Goal: Browse casually: Explore the website without a specific task or goal

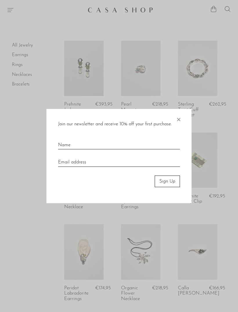
click at [177, 119] on span "×" at bounding box center [179, 118] width 6 height 19
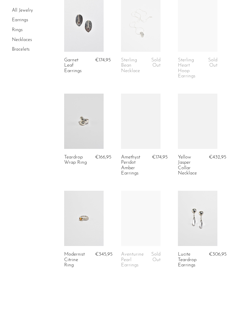
scroll to position [880, 0]
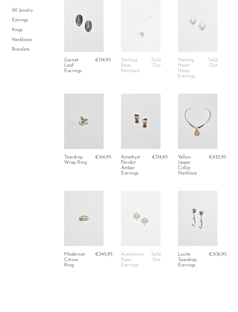
click at [93, 311] on link "2" at bounding box center [95, 318] width 12 height 12
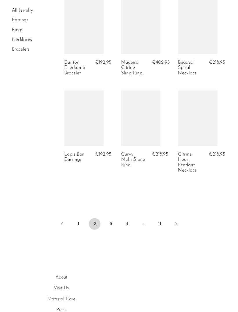
scroll to position [996, 0]
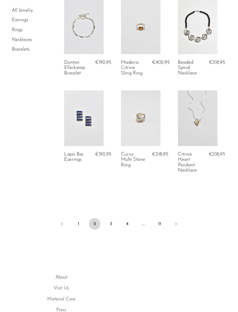
click at [109, 219] on link "3" at bounding box center [111, 224] width 12 height 12
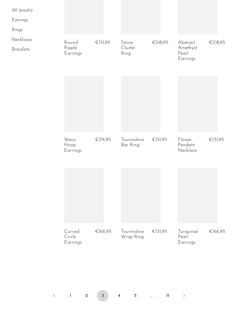
scroll to position [908, 0]
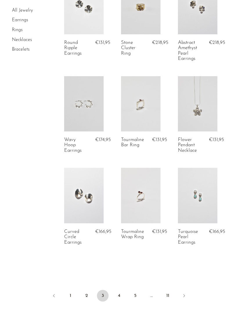
click at [118, 290] on link "4" at bounding box center [119, 296] width 12 height 12
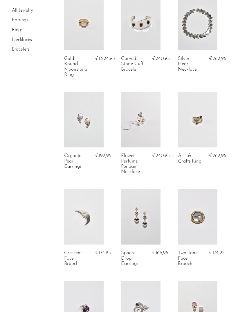
scroll to position [504, 0]
click at [157, 197] on link at bounding box center [140, 216] width 39 height 55
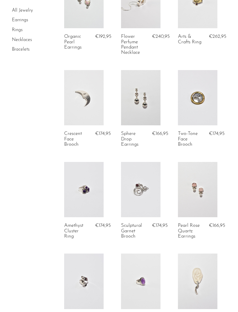
scroll to position [624, 0]
click at [200, 167] on link at bounding box center [197, 188] width 39 height 55
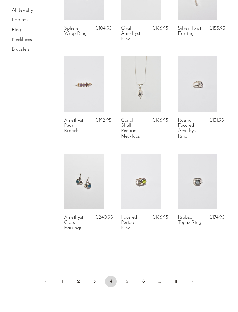
scroll to position [927, 0]
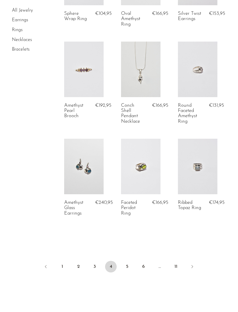
click at [128, 265] on link "5" at bounding box center [127, 267] width 12 height 12
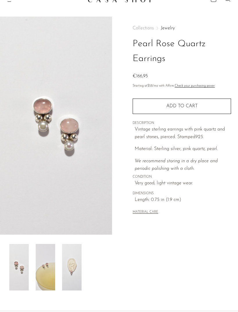
scroll to position [10, 0]
click at [40, 258] on img at bounding box center [45, 267] width 19 height 46
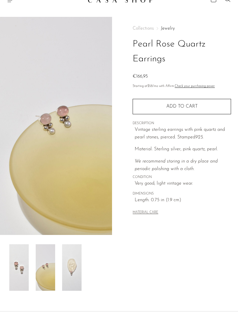
click at [77, 266] on img at bounding box center [71, 267] width 19 height 46
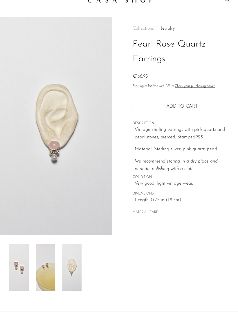
click at [25, 276] on img at bounding box center [18, 267] width 19 height 46
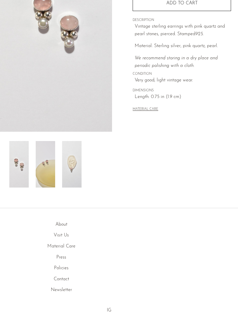
scroll to position [134, 0]
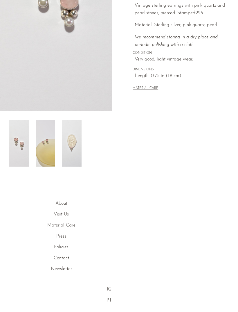
click at [60, 203] on link "About" at bounding box center [61, 203] width 12 height 5
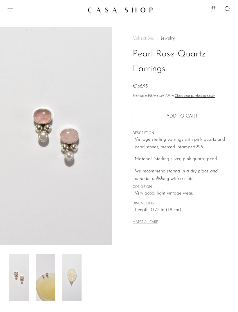
scroll to position [0, 0]
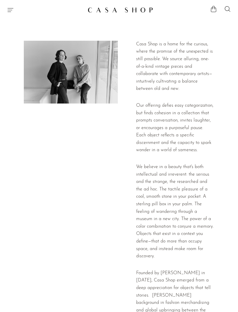
click at [10, 10] on icon "Menu" at bounding box center [10, 9] width 7 height 7
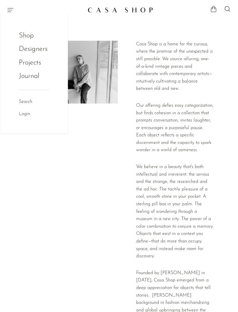
click at [26, 156] on div at bounding box center [71, 244] width 94 height 406
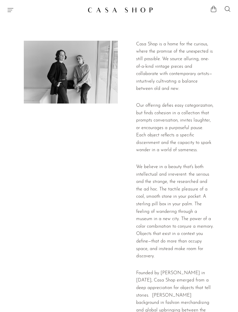
click at [12, 8] on icon "Menu" at bounding box center [10, 9] width 7 height 7
click at [29, 169] on div at bounding box center [71, 244] width 94 height 406
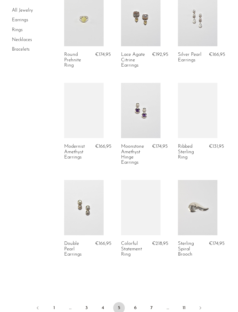
scroll to position [950, 0]
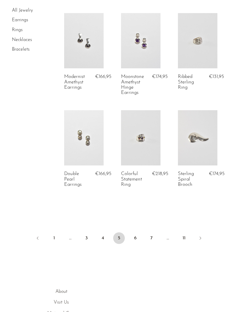
click at [131, 240] on link "6" at bounding box center [136, 238] width 12 height 12
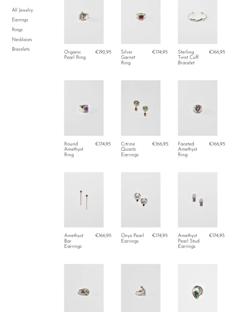
scroll to position [145, 0]
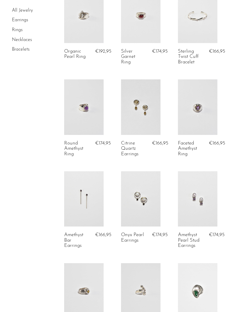
click at [77, 186] on link at bounding box center [83, 198] width 39 height 55
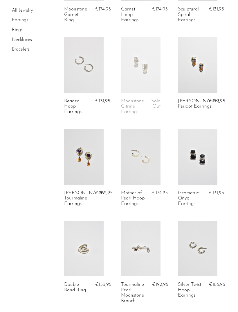
scroll to position [651, 0]
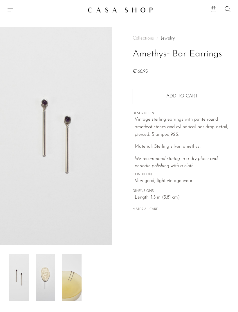
click at [49, 266] on img at bounding box center [45, 277] width 19 height 46
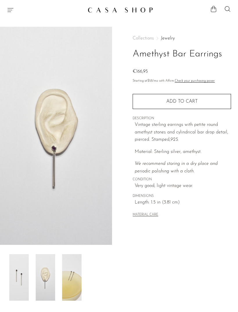
click at [75, 268] on img at bounding box center [71, 277] width 19 height 46
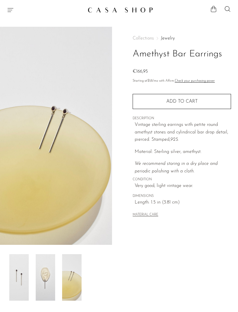
click at [22, 285] on img at bounding box center [18, 277] width 19 height 46
